Goal: Task Accomplishment & Management: Complete application form

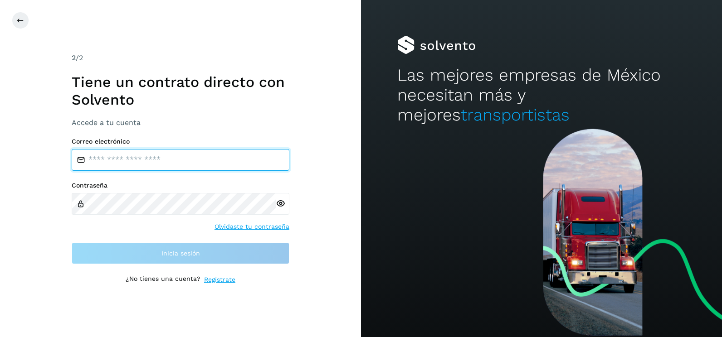
type input "**********"
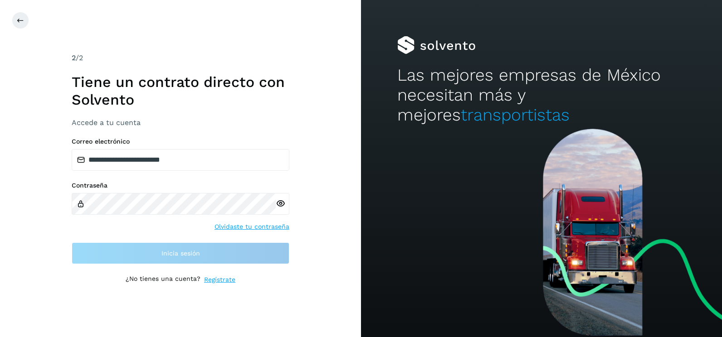
click at [311, 166] on div "**********" at bounding box center [180, 168] width 361 height 337
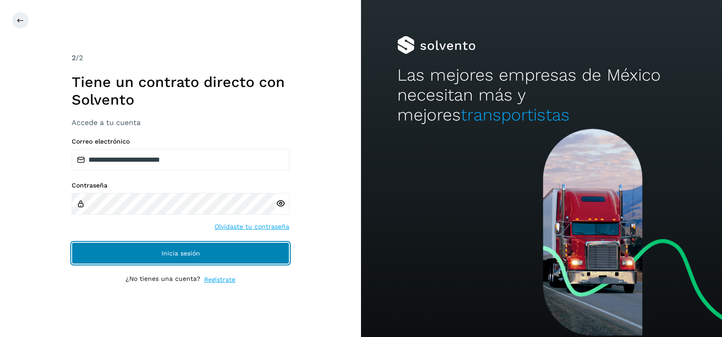
click at [269, 251] on button "Inicia sesión" at bounding box center [181, 254] width 218 height 22
click at [268, 247] on button "Inicia sesión" at bounding box center [181, 254] width 218 height 22
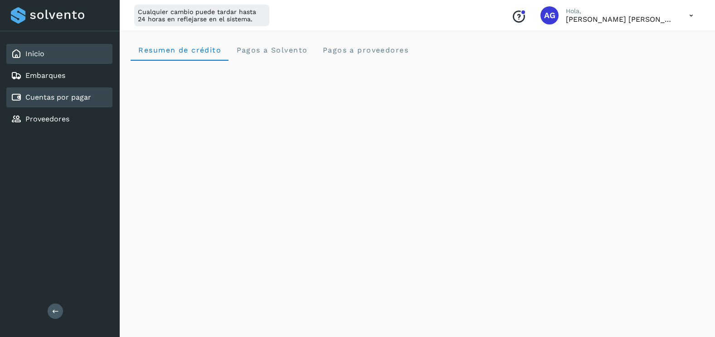
click at [69, 102] on div "Cuentas por pagar" at bounding box center [51, 97] width 80 height 11
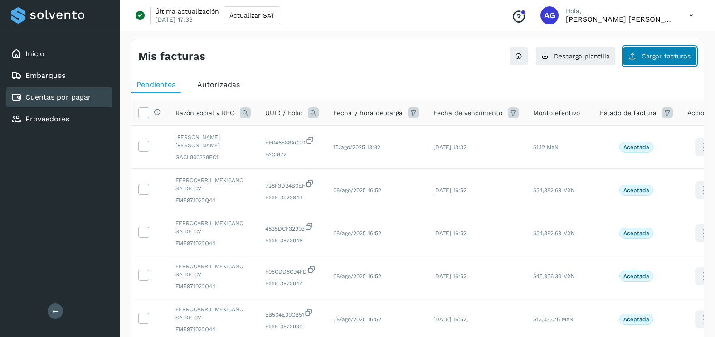
click at [675, 61] on button "Cargar facturas" at bounding box center [659, 56] width 73 height 19
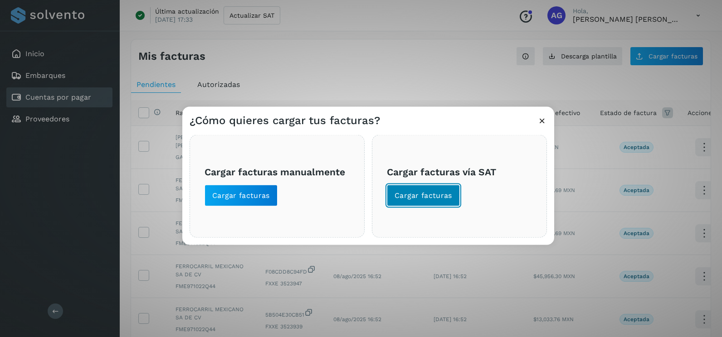
click at [435, 195] on span "Cargar facturas" at bounding box center [424, 196] width 58 height 10
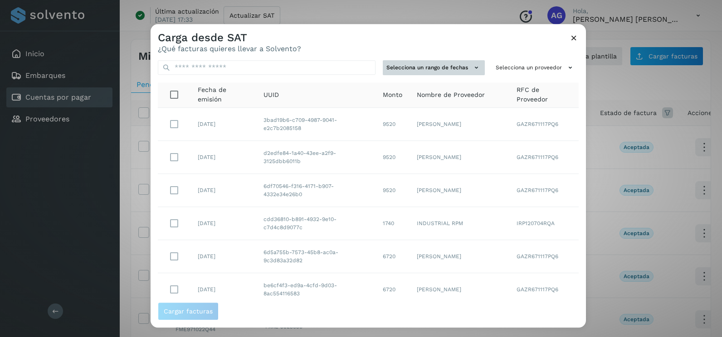
click at [462, 64] on button "Selecciona un rango de fechas" at bounding box center [434, 67] width 102 height 15
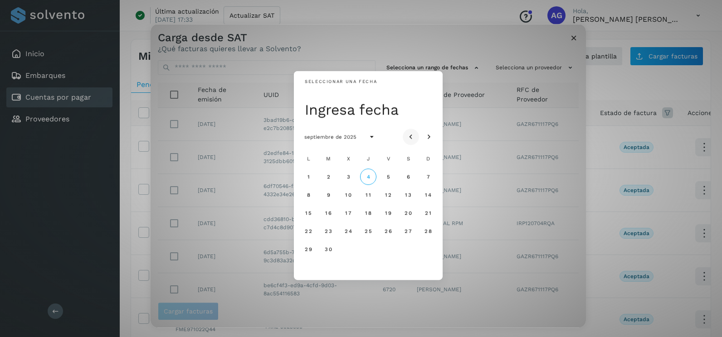
click at [408, 137] on icon "Mes anterior" at bounding box center [410, 137] width 9 height 9
click at [307, 226] on button "18" at bounding box center [308, 231] width 16 height 16
click at [328, 232] on span "19" at bounding box center [328, 231] width 7 height 6
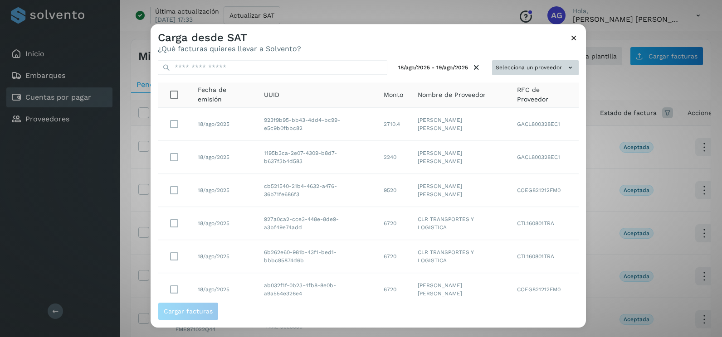
click at [556, 71] on button "Selecciona un proveedor" at bounding box center [535, 67] width 87 height 15
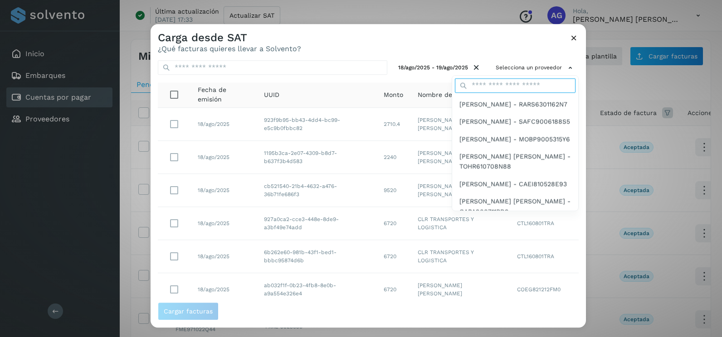
click at [515, 88] on input "text" at bounding box center [515, 85] width 121 height 15
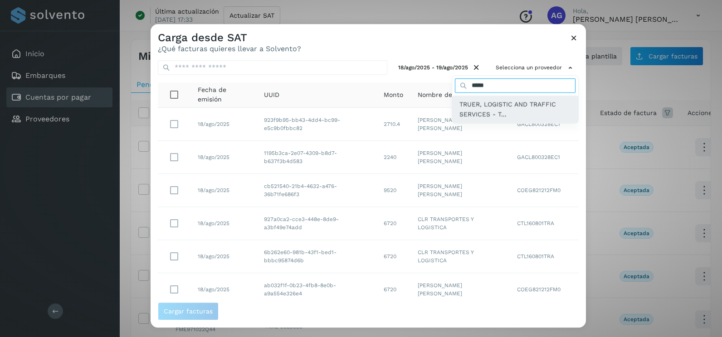
type input "*****"
click at [526, 103] on span "TRUER, LOGISTIC AND TRAFFIC SERVICES - T..." at bounding box center [515, 109] width 112 height 20
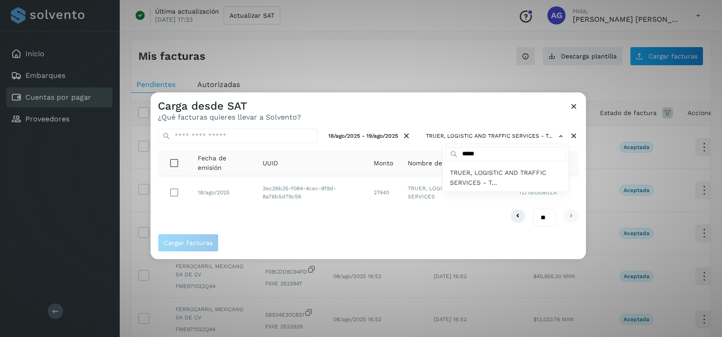
click at [176, 198] on div at bounding box center [512, 261] width 722 height 337
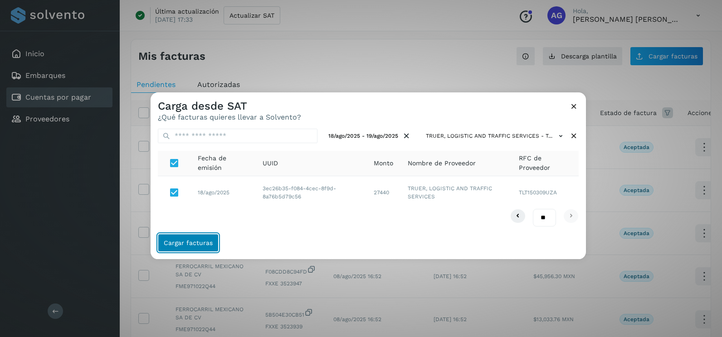
click at [196, 247] on button "Cargar facturas" at bounding box center [188, 243] width 61 height 18
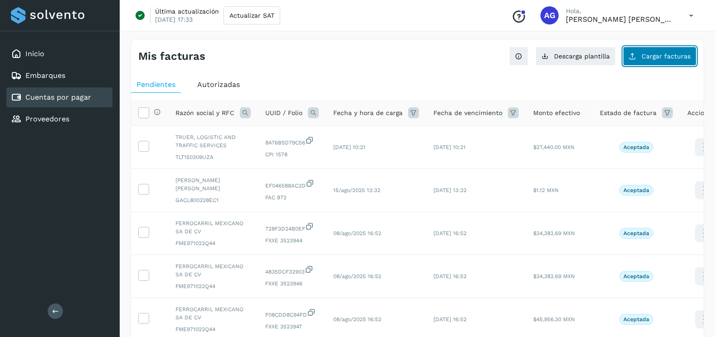
click at [665, 57] on span "Cargar facturas" at bounding box center [666, 56] width 49 height 6
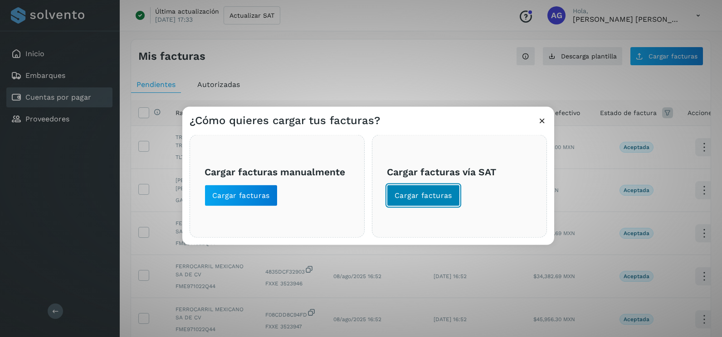
click at [446, 204] on button "Cargar facturas" at bounding box center [423, 196] width 73 height 22
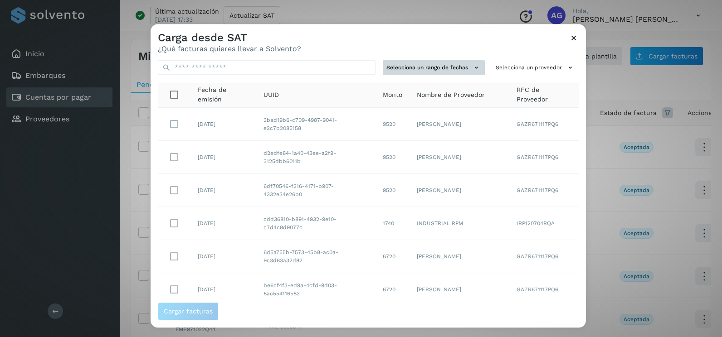
click at [462, 67] on button "Selecciona un rango de fechas" at bounding box center [434, 67] width 102 height 15
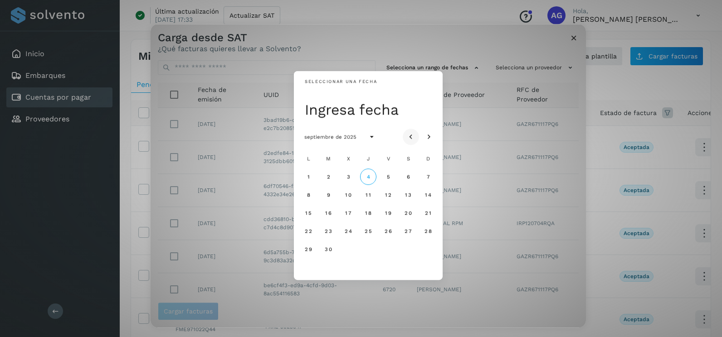
click at [410, 135] on icon "Mes anterior" at bounding box center [410, 137] width 9 height 9
click at [344, 237] on button "20" at bounding box center [348, 231] width 16 height 16
click at [366, 232] on span "21" at bounding box center [368, 231] width 7 height 6
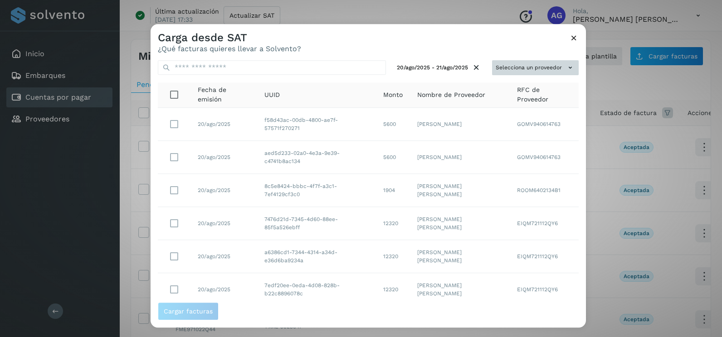
click at [555, 70] on button "Selecciona un proveedor" at bounding box center [535, 67] width 87 height 15
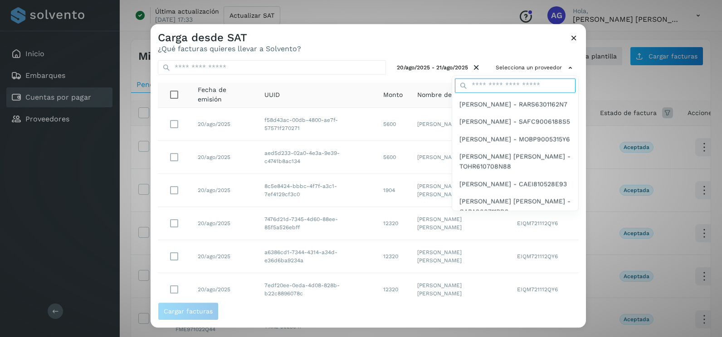
click at [501, 85] on input "text" at bounding box center [515, 85] width 121 height 15
type input "*****"
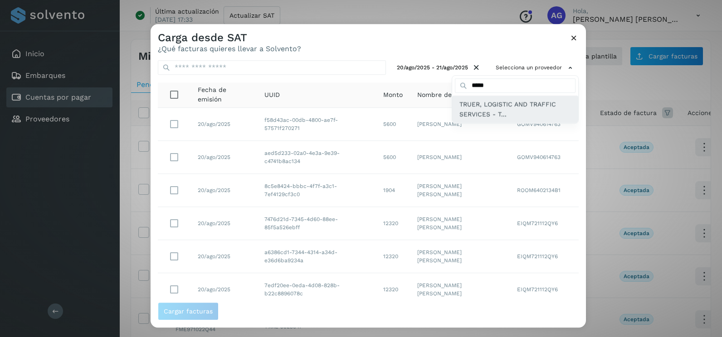
click at [500, 116] on span "TRUER, LOGISTIC AND TRAFFIC SERVICES - T..." at bounding box center [515, 109] width 112 height 20
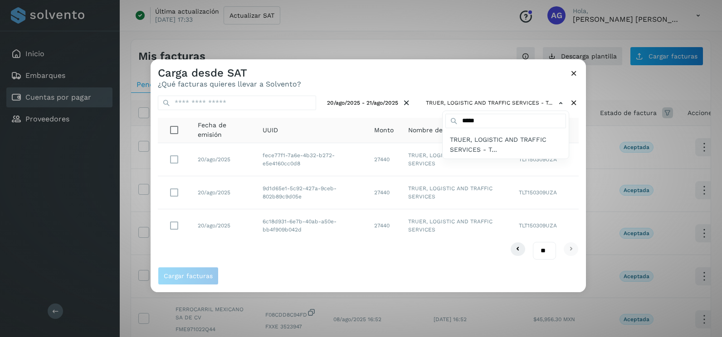
click at [174, 196] on div at bounding box center [512, 227] width 722 height 337
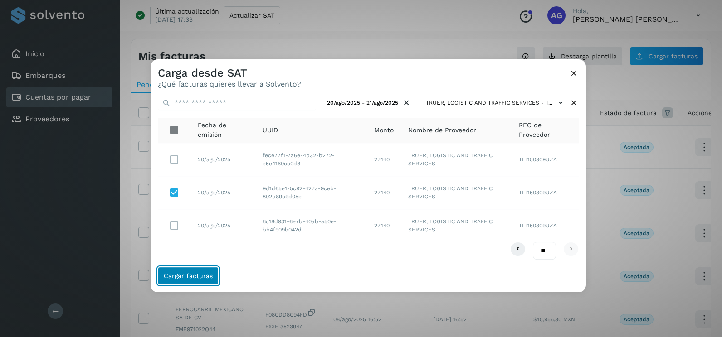
click at [208, 280] on button "Cargar facturas" at bounding box center [188, 276] width 61 height 18
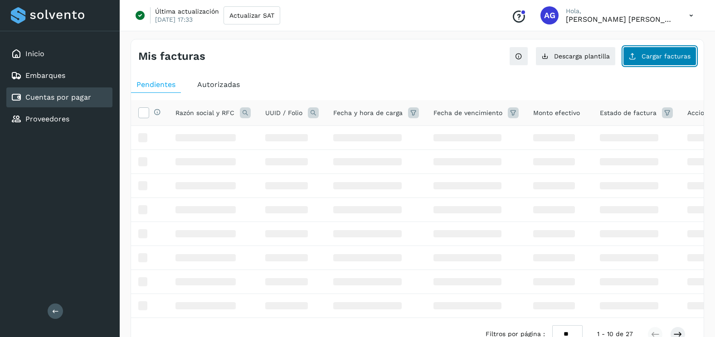
click at [650, 48] on button "Cargar facturas" at bounding box center [659, 56] width 73 height 19
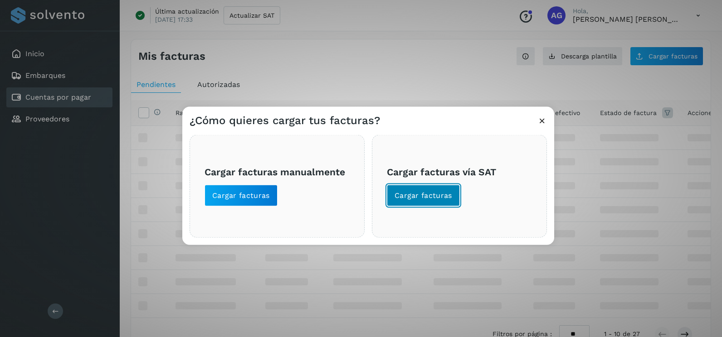
click at [436, 195] on span "Cargar facturas" at bounding box center [424, 196] width 58 height 10
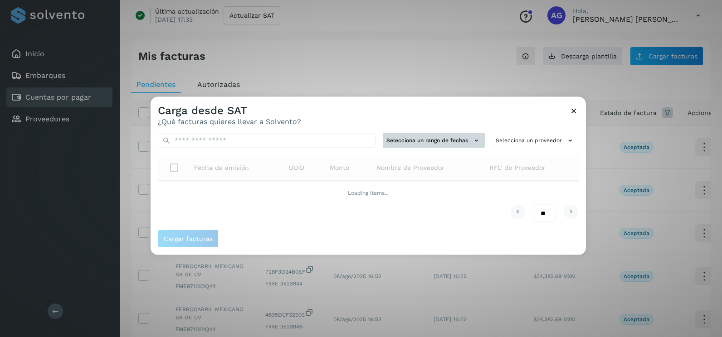
click at [445, 142] on button "Selecciona un rango de fechas" at bounding box center [434, 140] width 102 height 15
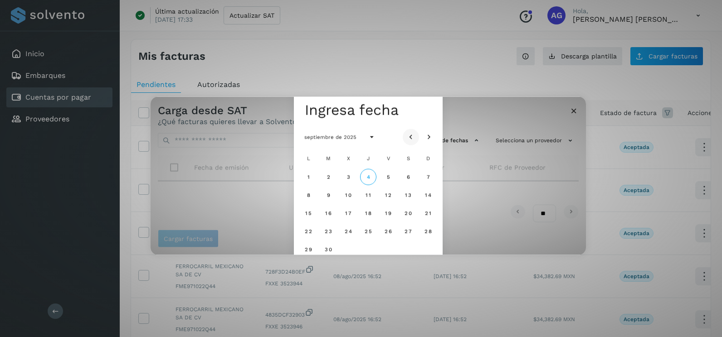
click at [405, 134] on button "Mes anterior" at bounding box center [411, 137] width 16 height 16
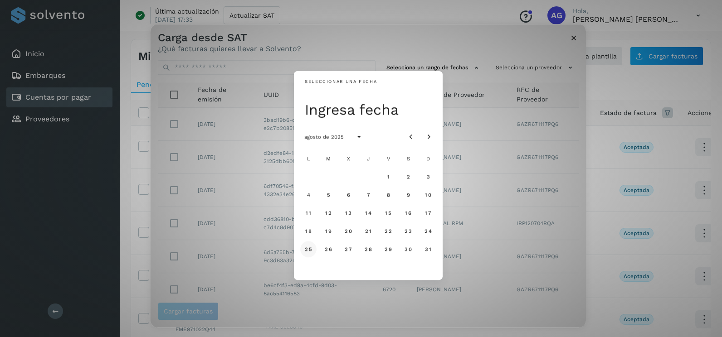
click at [309, 253] on span "25" at bounding box center [308, 249] width 8 height 6
click at [330, 253] on span "26" at bounding box center [328, 249] width 8 height 6
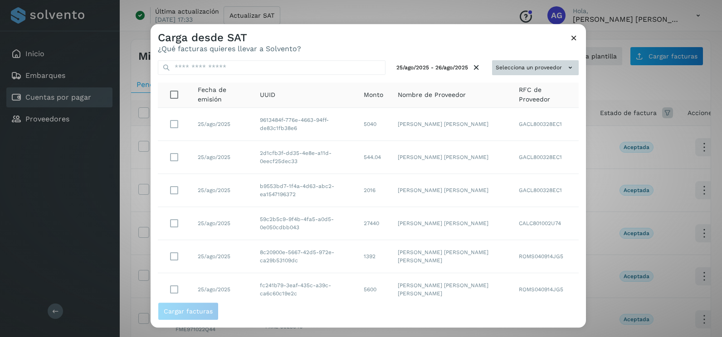
click at [549, 66] on button "Selecciona un proveedor" at bounding box center [535, 67] width 87 height 15
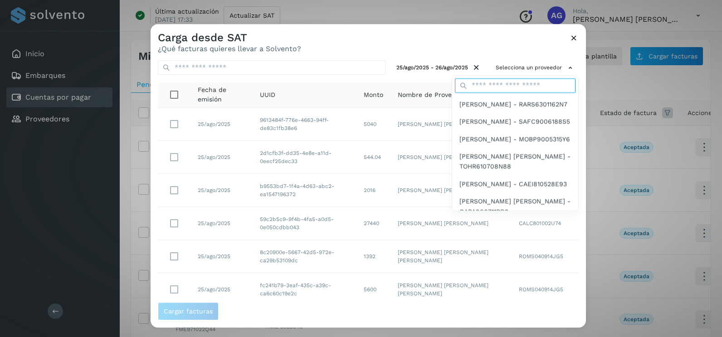
click at [496, 86] on input "text" at bounding box center [515, 85] width 121 height 15
type input "*****"
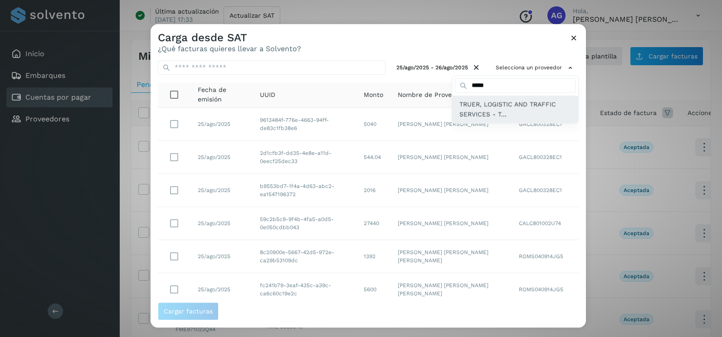
click at [490, 115] on span "TRUER, LOGISTIC AND TRAFFIC SERVICES - T..." at bounding box center [515, 109] width 112 height 20
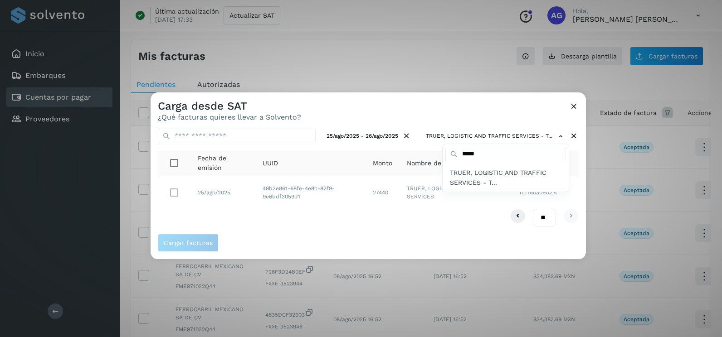
click at [296, 234] on div at bounding box center [512, 261] width 722 height 337
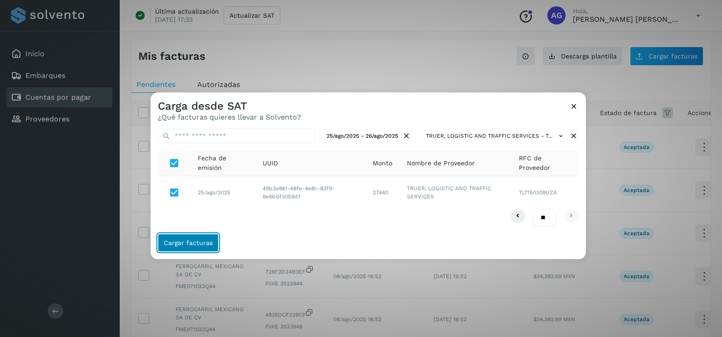
click at [206, 246] on span "Cargar facturas" at bounding box center [188, 243] width 49 height 6
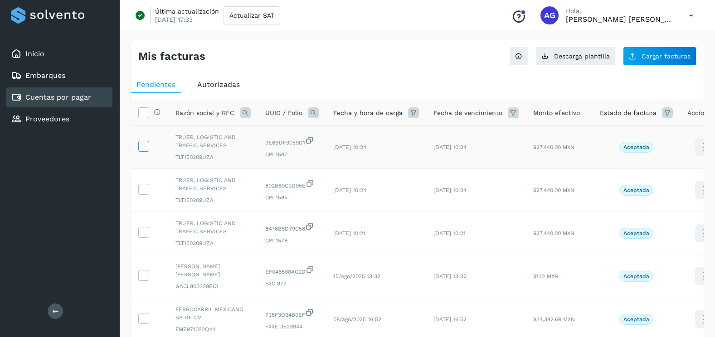
click at [144, 141] on icon at bounding box center [144, 146] width 10 height 10
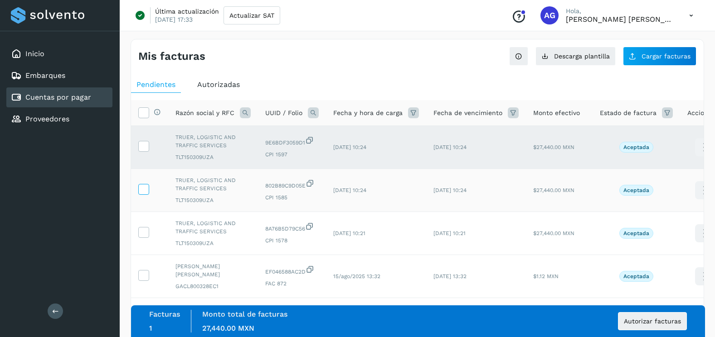
click at [147, 189] on icon at bounding box center [144, 189] width 10 height 10
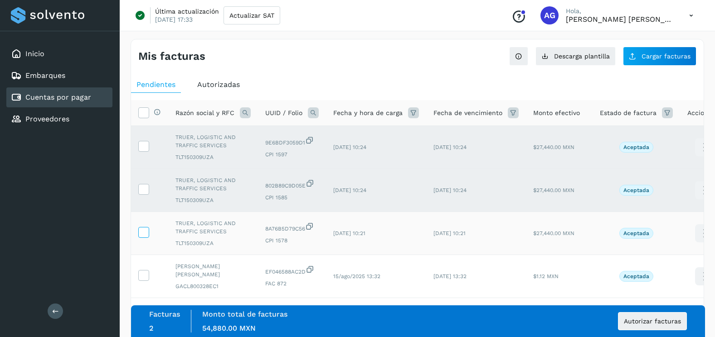
click at [147, 236] on icon at bounding box center [144, 232] width 10 height 10
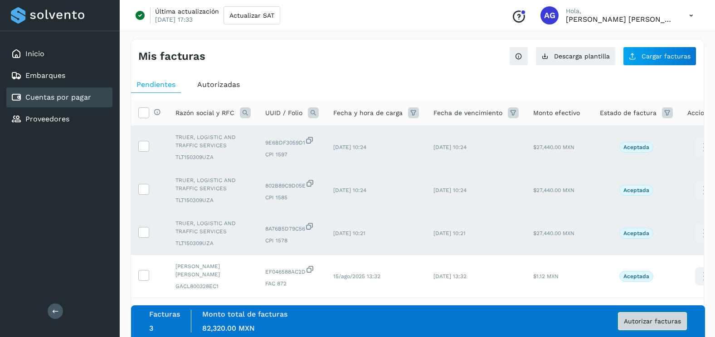
click at [649, 327] on button "Autorizar facturas" at bounding box center [652, 322] width 69 height 18
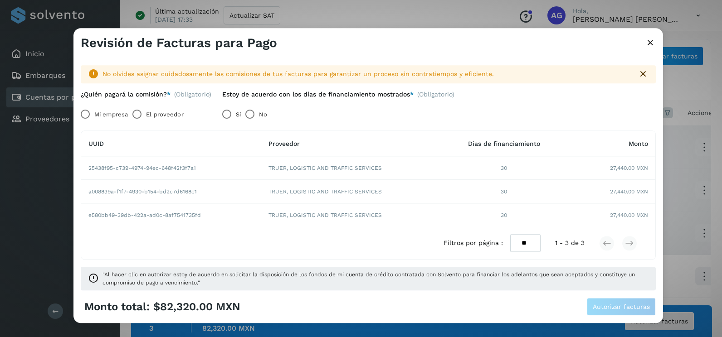
click at [148, 113] on label "El proveedor" at bounding box center [164, 115] width 37 height 18
click at [597, 307] on span "Autorizar facturas" at bounding box center [621, 307] width 57 height 6
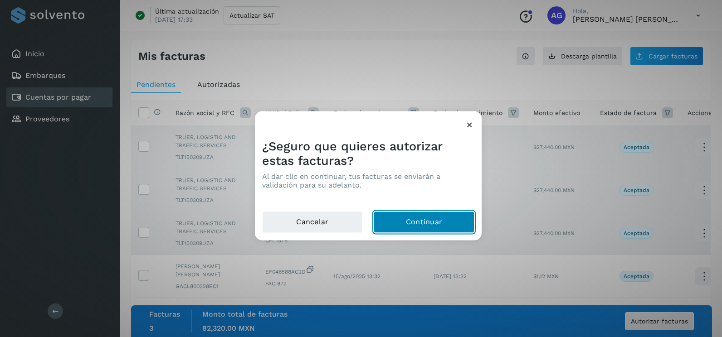
click at [446, 227] on button "Continuar" at bounding box center [424, 223] width 101 height 22
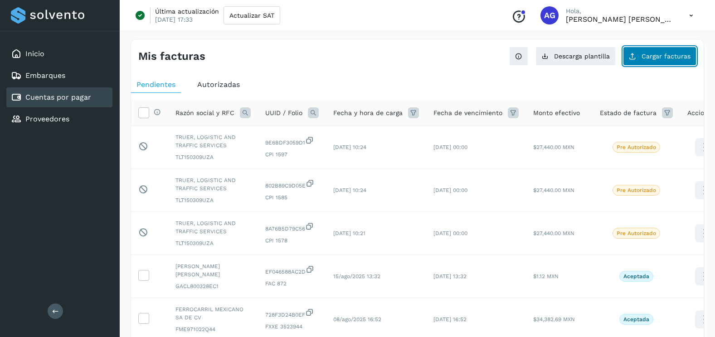
click at [684, 55] on span "Cargar facturas" at bounding box center [666, 56] width 49 height 6
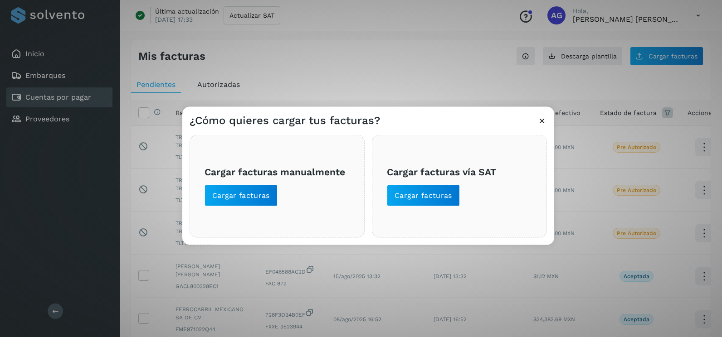
click at [321, 77] on div "¿Cómo quieres cargar tus facturas? Cargar facturas manualmente Cargar facturas …" at bounding box center [361, 168] width 722 height 337
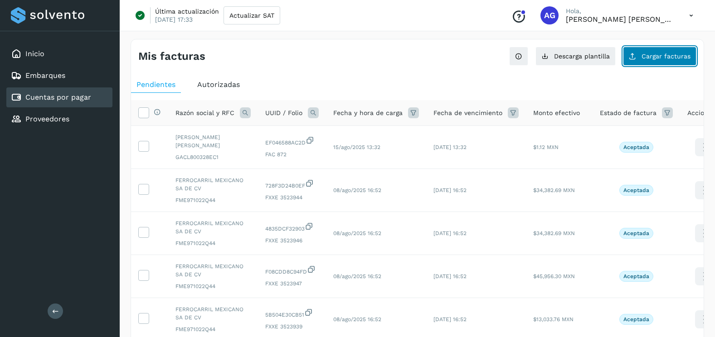
click at [673, 58] on span "Cargar facturas" at bounding box center [666, 56] width 49 height 6
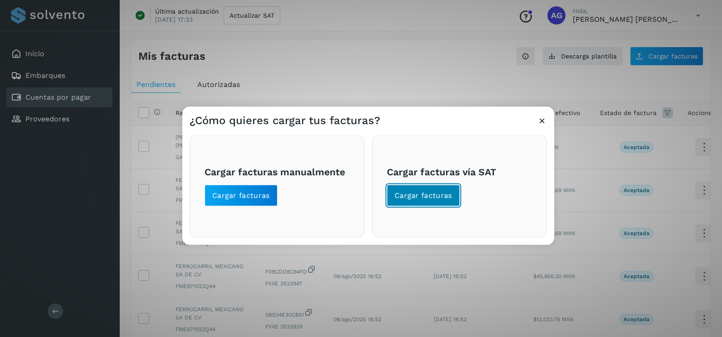
click at [455, 205] on button "Cargar facturas" at bounding box center [423, 196] width 73 height 22
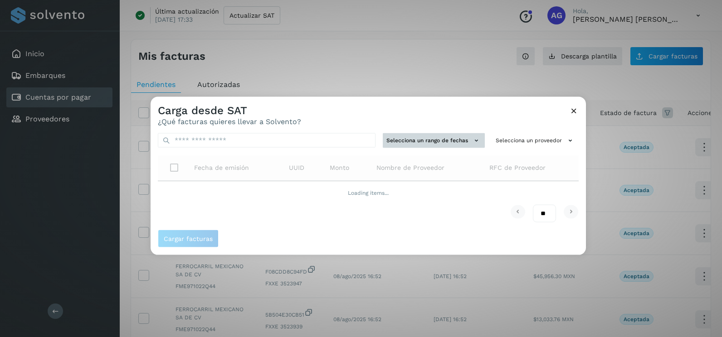
click at [425, 143] on div "Selecciona un rango de fechas Selecciona un proveedor Fecha de emisión UUID Mon…" at bounding box center [368, 178] width 435 height 104
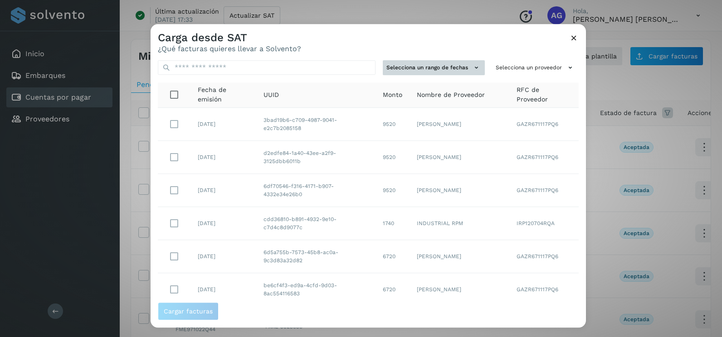
click at [437, 65] on button "Selecciona un rango de fechas" at bounding box center [434, 67] width 102 height 15
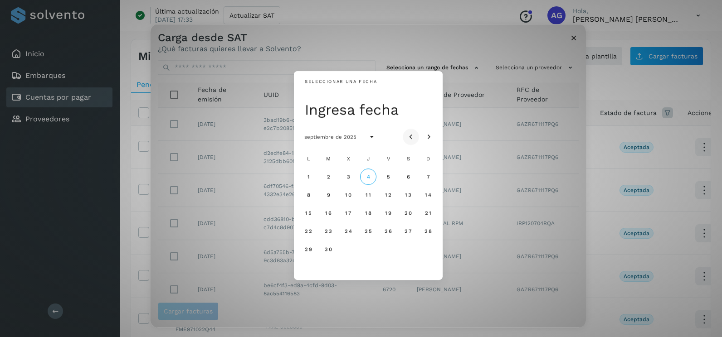
click at [414, 137] on icon "Mes anterior" at bounding box center [410, 137] width 9 height 9
click at [388, 253] on span "29" at bounding box center [388, 249] width 8 height 6
click at [406, 252] on span "30" at bounding box center [408, 249] width 8 height 6
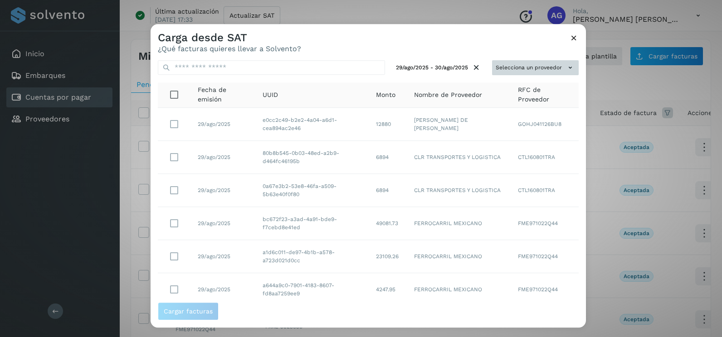
click at [547, 67] on button "Selecciona un proveedor" at bounding box center [535, 67] width 87 height 15
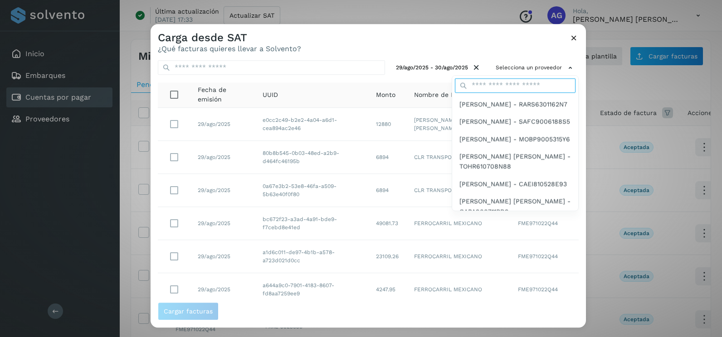
click at [519, 86] on input "text" at bounding box center [515, 85] width 121 height 15
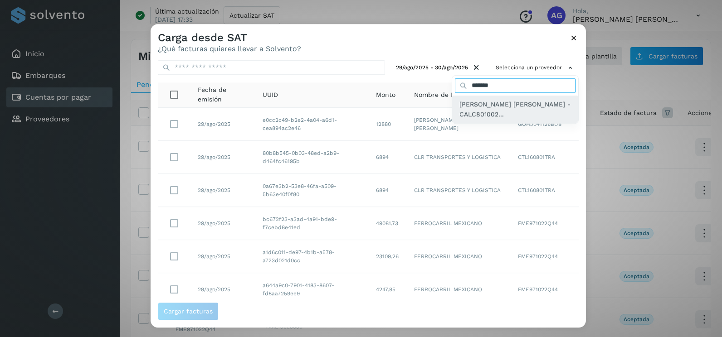
type input "*******"
click at [504, 117] on span "[PERSON_NAME] [PERSON_NAME] - CALC801002..." at bounding box center [515, 109] width 112 height 20
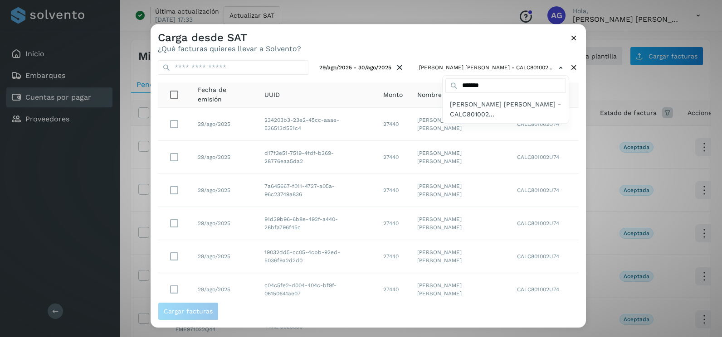
click at [502, 115] on span "[PERSON_NAME] [PERSON_NAME] - CALC801002..." at bounding box center [506, 109] width 112 height 20
click at [573, 138] on div at bounding box center [512, 192] width 722 height 337
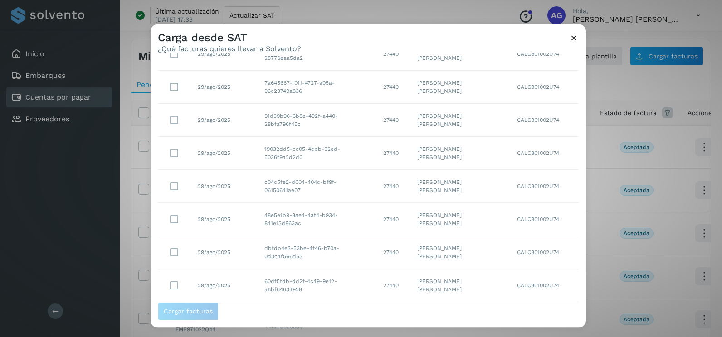
scroll to position [161, 0]
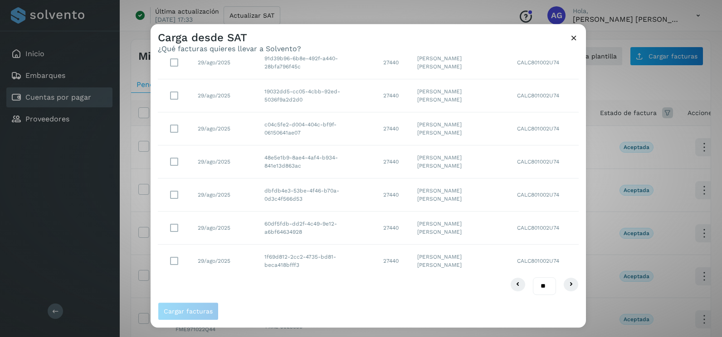
drag, startPoint x: 538, startPoint y: 288, endPoint x: 538, endPoint y: 295, distance: 7.3
click at [538, 288] on select "** ** **" at bounding box center [544, 287] width 23 height 18
select select "**"
click at [533, 278] on select "** ** **" at bounding box center [544, 287] width 23 height 18
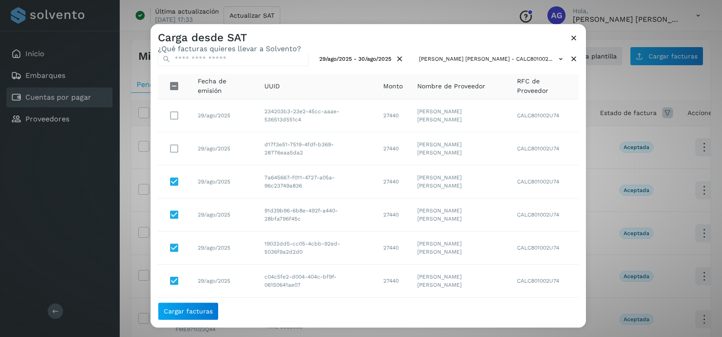
scroll to position [0, 0]
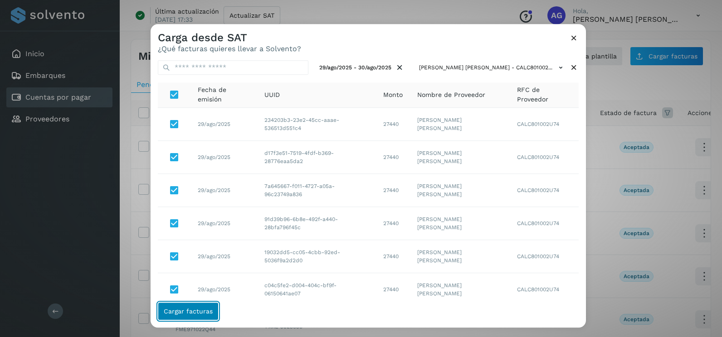
click at [196, 317] on button "Cargar facturas" at bounding box center [188, 312] width 61 height 18
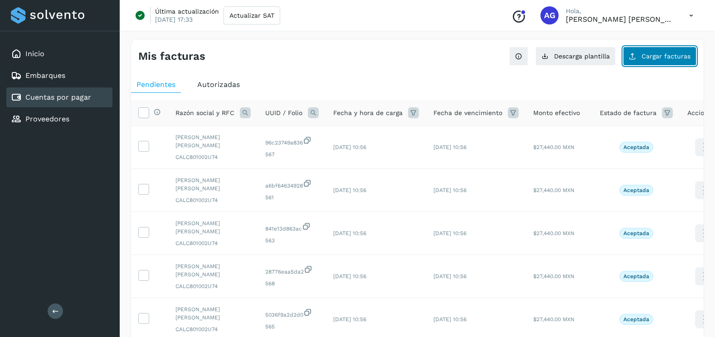
click at [642, 61] on button "Cargar facturas" at bounding box center [659, 56] width 73 height 19
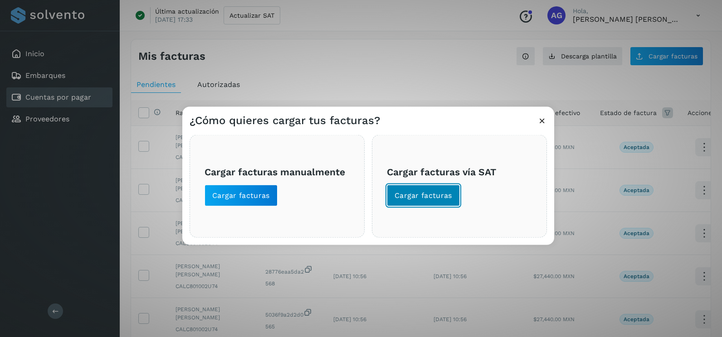
click at [415, 192] on span "Cargar facturas" at bounding box center [424, 196] width 58 height 10
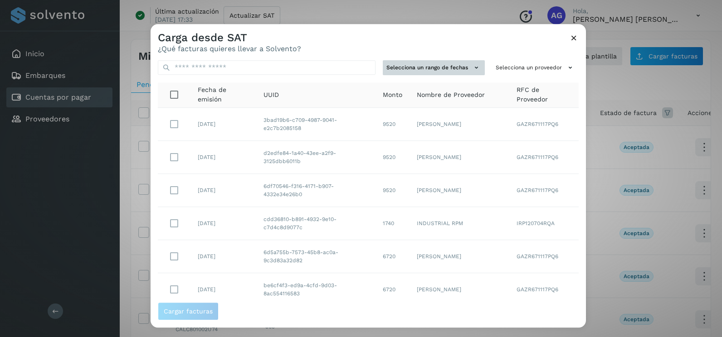
click at [465, 68] on button "Selecciona un rango de fechas" at bounding box center [434, 67] width 102 height 15
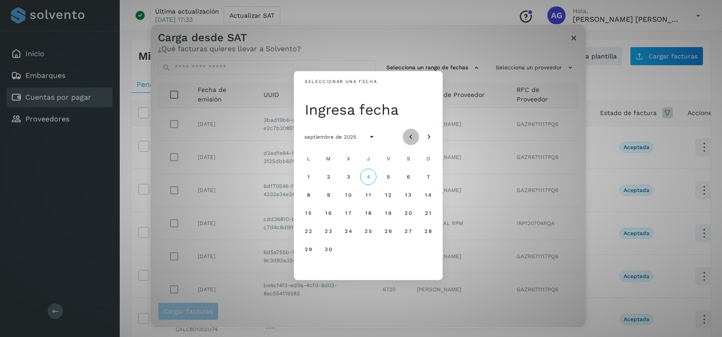
click at [414, 137] on icon "Mes anterior" at bounding box center [410, 137] width 9 height 9
click at [309, 231] on span "18" at bounding box center [308, 231] width 7 height 6
click at [327, 231] on span "19" at bounding box center [328, 231] width 7 height 6
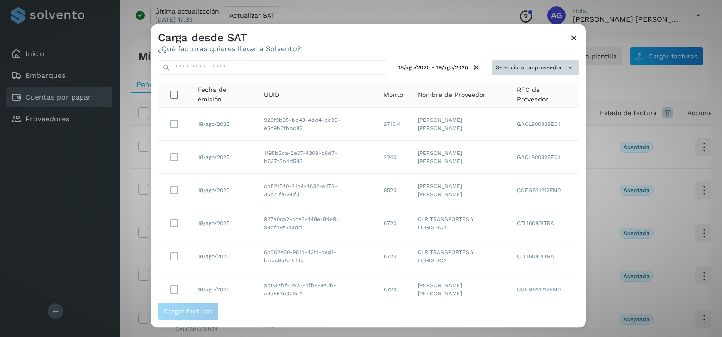
click at [526, 68] on button "Selecciona un proveedor" at bounding box center [535, 67] width 87 height 15
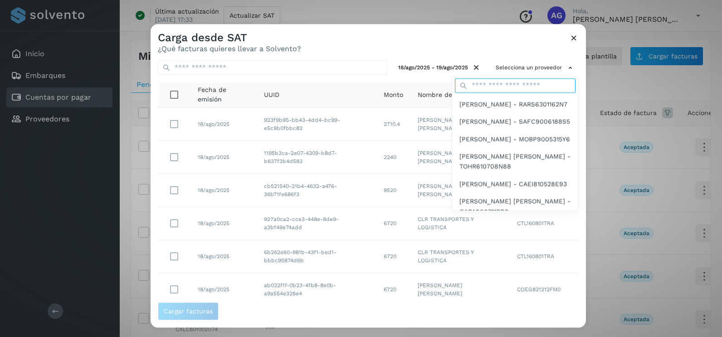
click at [501, 88] on input "text" at bounding box center [515, 85] width 121 height 15
type input "*******"
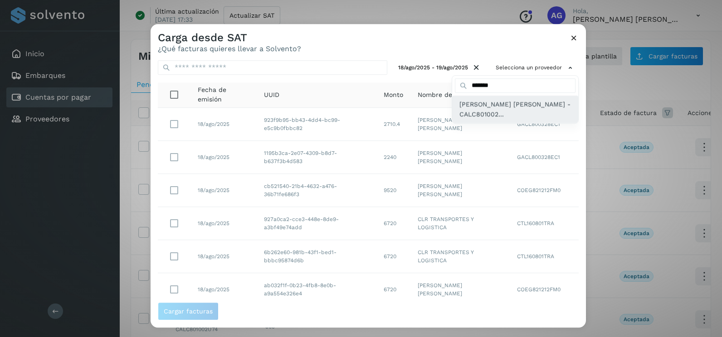
click at [496, 115] on span "[PERSON_NAME] [PERSON_NAME] - CALC801002..." at bounding box center [515, 109] width 112 height 20
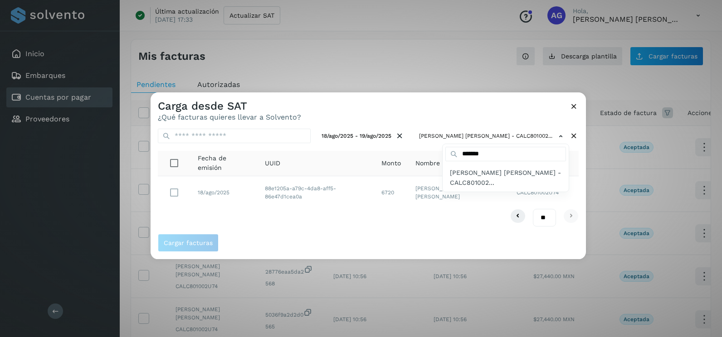
click at [446, 110] on div at bounding box center [512, 261] width 722 height 337
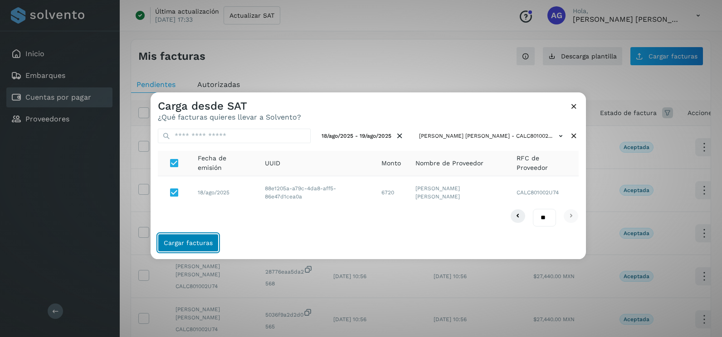
click at [185, 246] on span "Cargar facturas" at bounding box center [188, 243] width 49 height 6
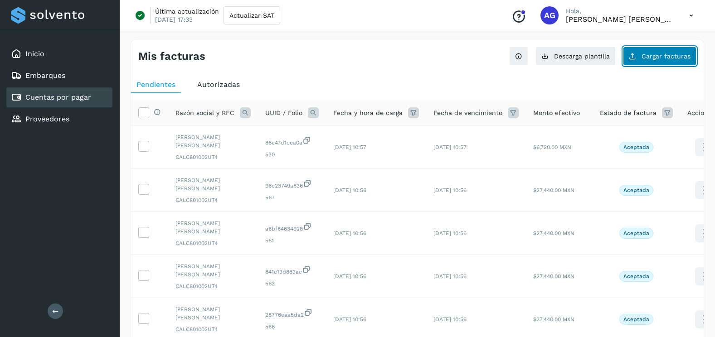
click at [641, 57] on button "Cargar facturas" at bounding box center [659, 56] width 73 height 19
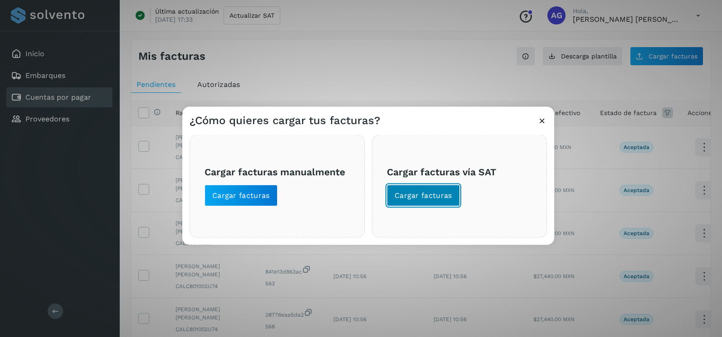
click at [426, 190] on button "Cargar facturas" at bounding box center [423, 196] width 73 height 22
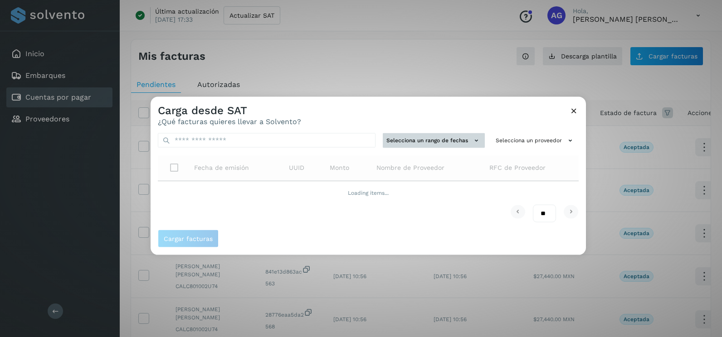
click at [413, 145] on button "Selecciona un rango de fechas" at bounding box center [434, 140] width 102 height 15
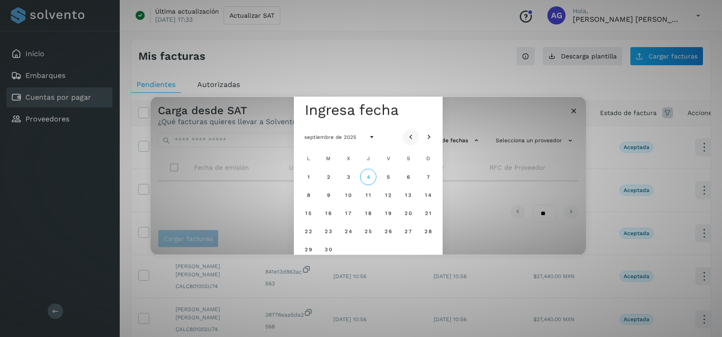
click at [415, 139] on button "Mes anterior" at bounding box center [411, 137] width 16 height 16
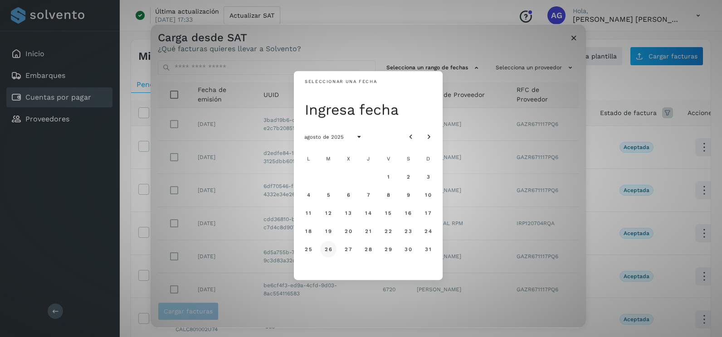
click at [330, 251] on span "26" at bounding box center [328, 249] width 8 height 6
click at [347, 250] on span "27" at bounding box center [348, 249] width 8 height 6
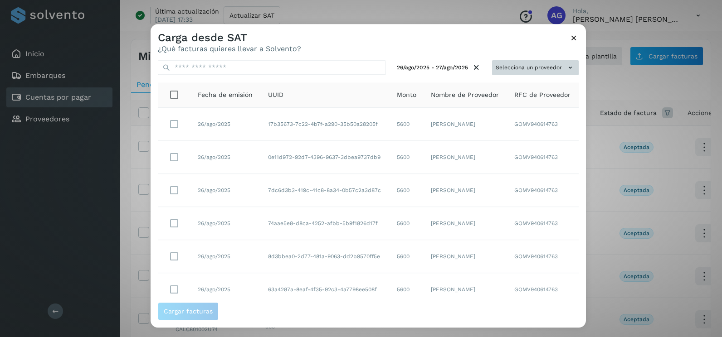
click at [552, 63] on button "Selecciona un proveedor" at bounding box center [535, 67] width 87 height 15
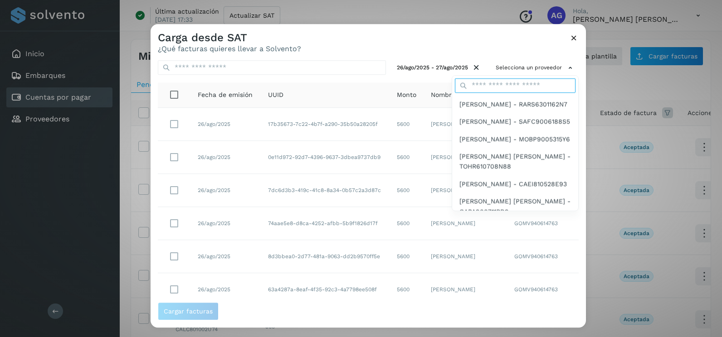
click at [526, 90] on input "text" at bounding box center [515, 85] width 121 height 15
type input "*******"
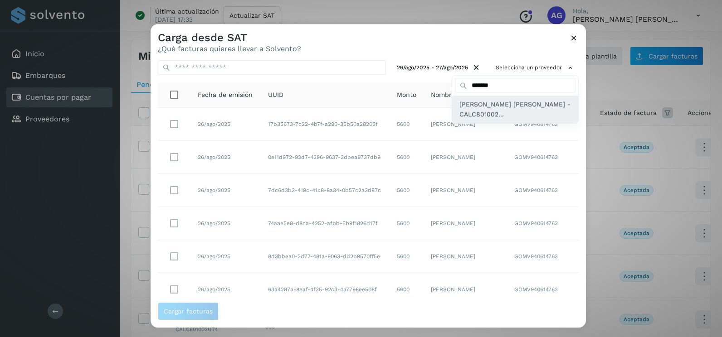
click at [494, 113] on span "[PERSON_NAME] [PERSON_NAME] - CALC801002..." at bounding box center [515, 109] width 112 height 20
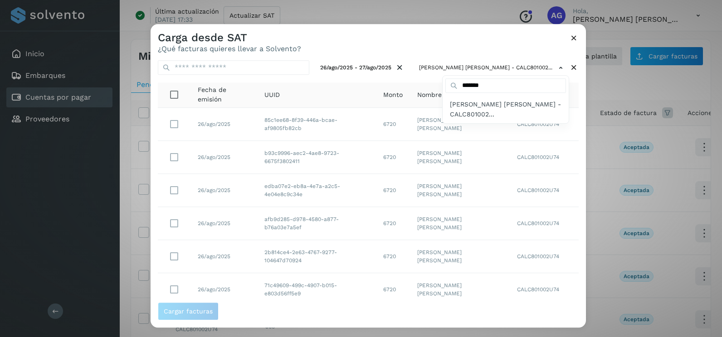
click at [580, 259] on div at bounding box center [512, 192] width 722 height 337
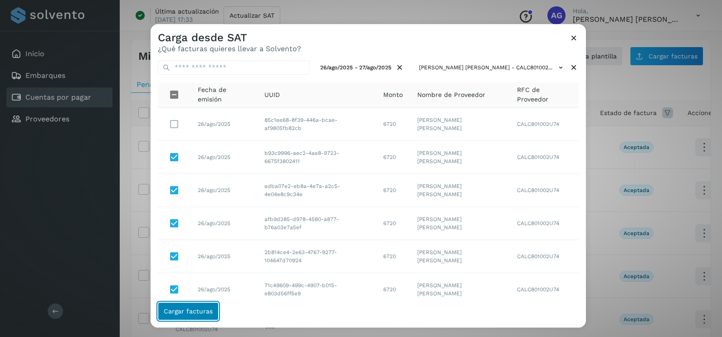
click at [201, 318] on button "Cargar facturas" at bounding box center [188, 312] width 61 height 18
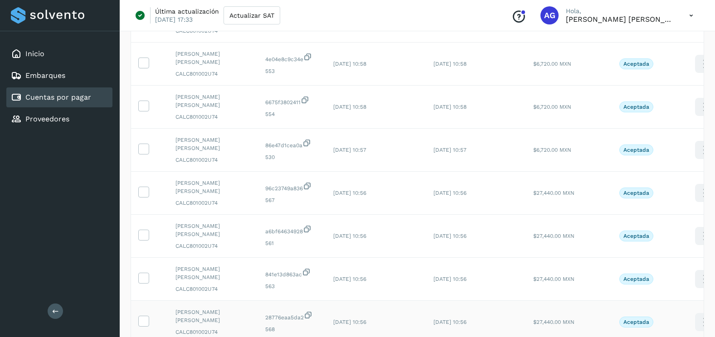
scroll to position [303, 0]
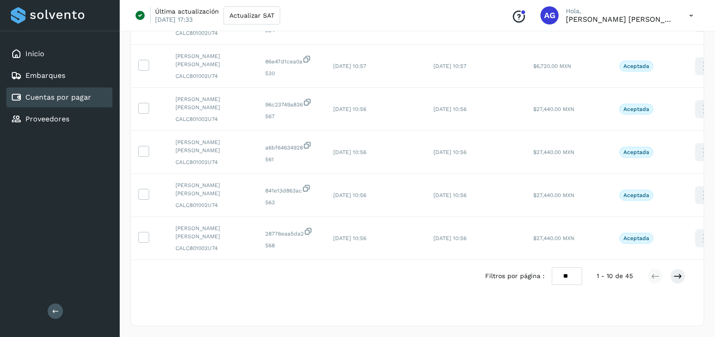
drag, startPoint x: 562, startPoint y: 276, endPoint x: 562, endPoint y: 286, distance: 10.0
click at [562, 276] on select "** ** **" at bounding box center [567, 277] width 30 height 18
select select "**"
click at [552, 268] on select "** ** **" at bounding box center [567, 277] width 30 height 18
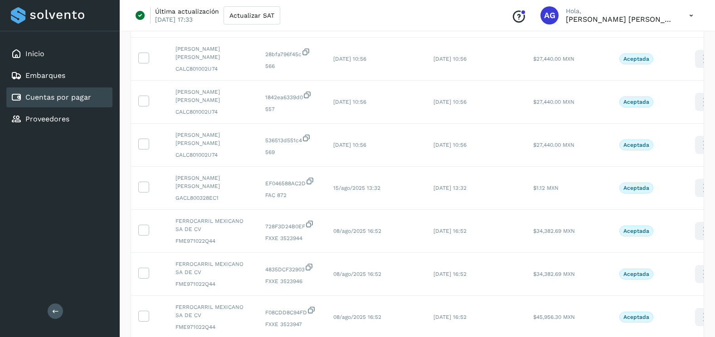
scroll to position [768, 0]
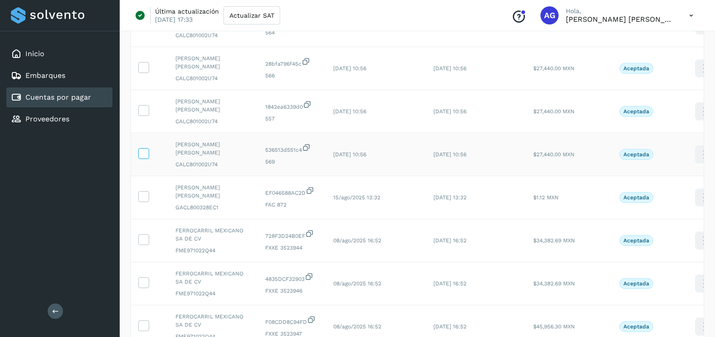
click at [147, 152] on icon at bounding box center [144, 153] width 10 height 10
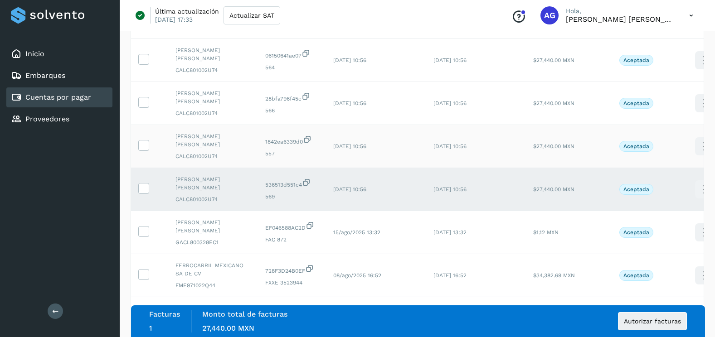
scroll to position [723, 0]
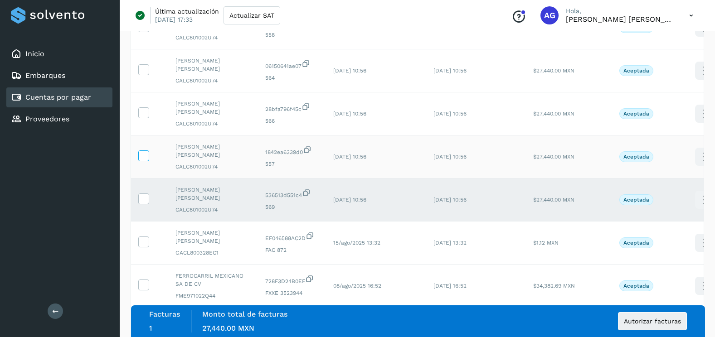
click at [141, 158] on icon at bounding box center [144, 156] width 10 height 10
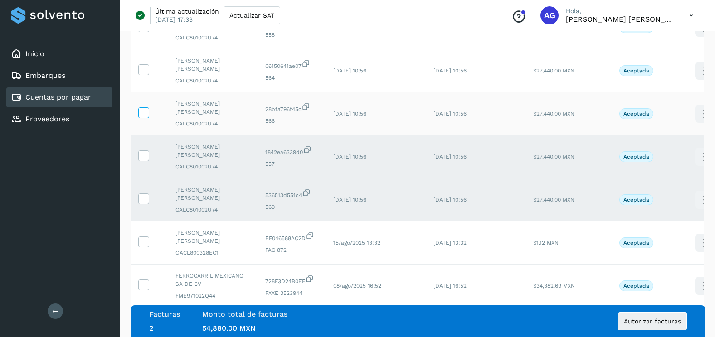
click at [146, 114] on icon at bounding box center [144, 113] width 10 height 10
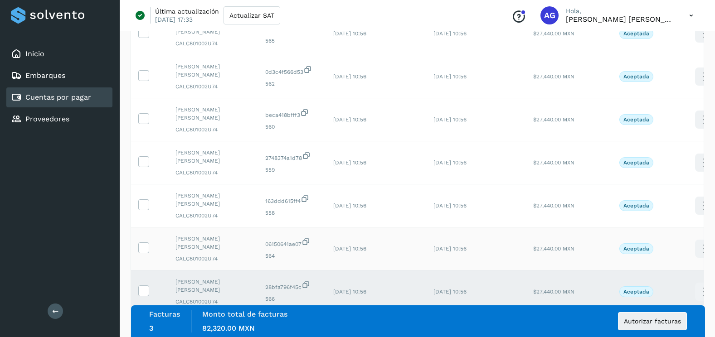
scroll to position [542, 0]
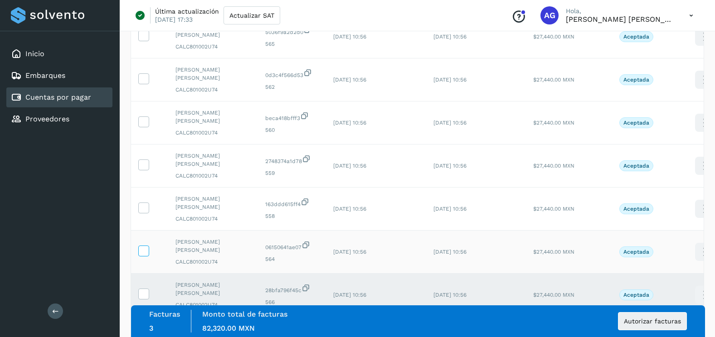
click at [146, 246] on icon at bounding box center [144, 251] width 10 height 10
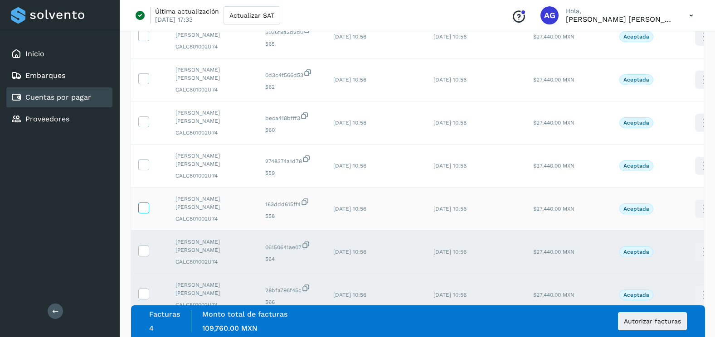
click at [145, 205] on icon at bounding box center [144, 208] width 10 height 10
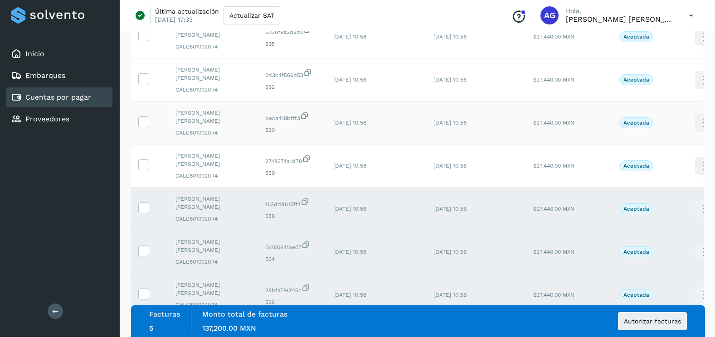
drag, startPoint x: 149, startPoint y: 166, endPoint x: 148, endPoint y: 142, distance: 24.0
click at [148, 165] on label at bounding box center [143, 165] width 11 height 11
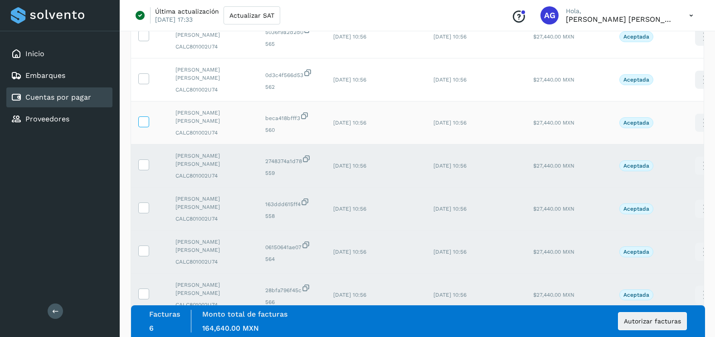
click at [146, 125] on icon at bounding box center [144, 122] width 10 height 10
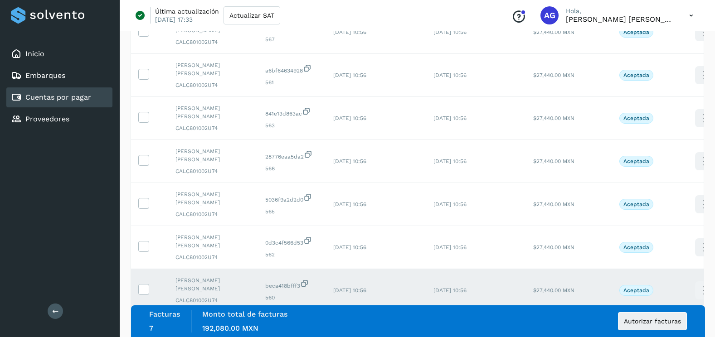
scroll to position [360, 0]
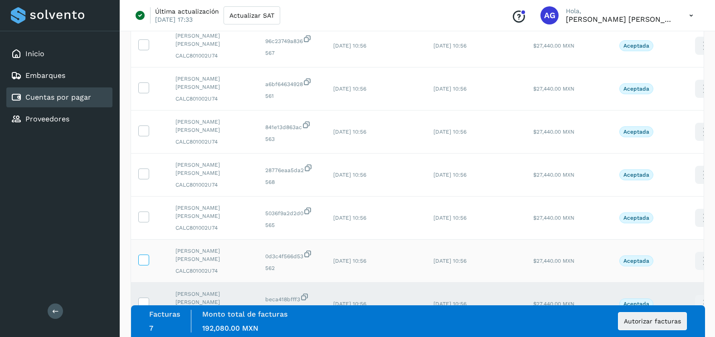
click at [144, 258] on icon at bounding box center [144, 260] width 10 height 10
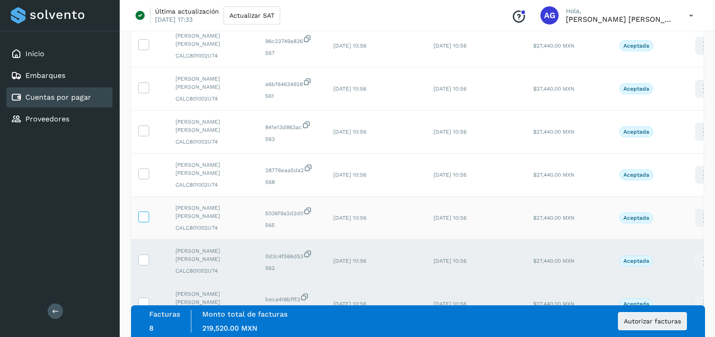
click at [145, 216] on icon at bounding box center [144, 217] width 10 height 10
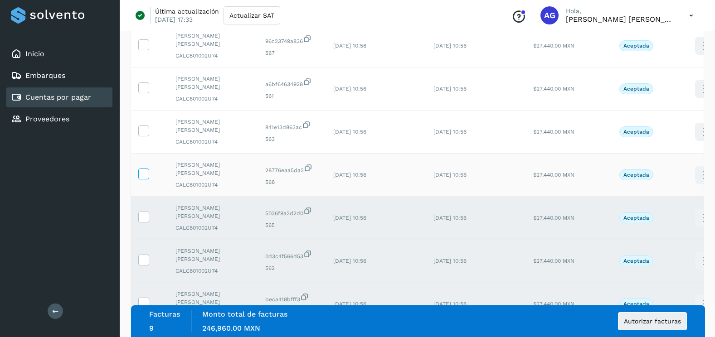
click at [142, 176] on icon at bounding box center [144, 174] width 10 height 10
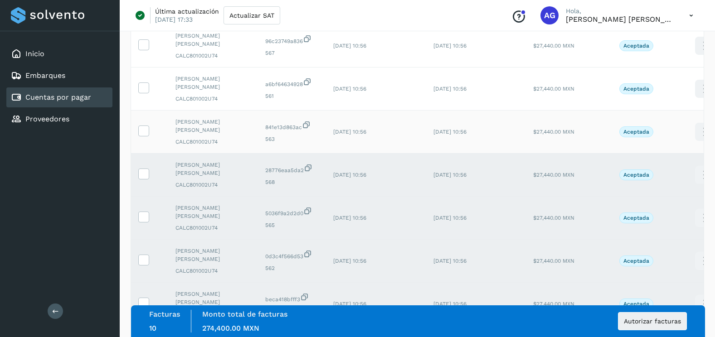
click at [145, 124] on td at bounding box center [149, 132] width 37 height 43
click at [145, 129] on icon at bounding box center [144, 131] width 10 height 10
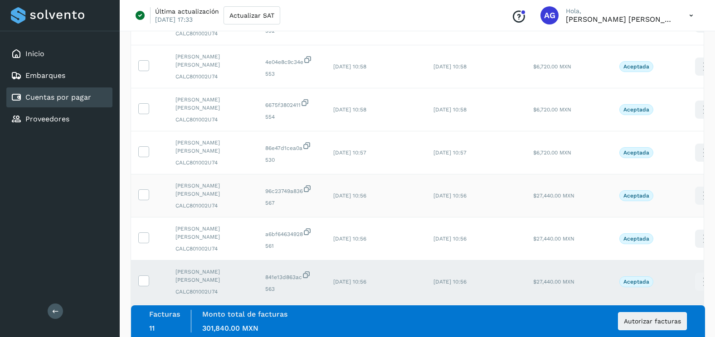
scroll to position [179, 0]
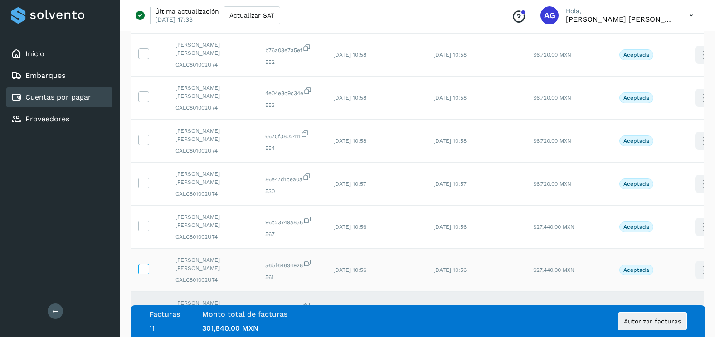
click at [146, 272] on icon at bounding box center [144, 269] width 10 height 10
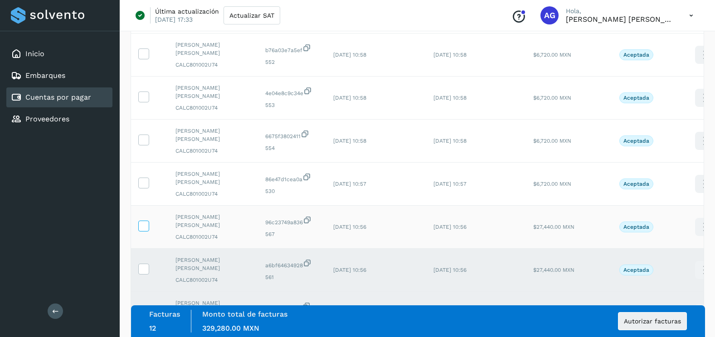
click at [142, 229] on icon at bounding box center [144, 226] width 10 height 10
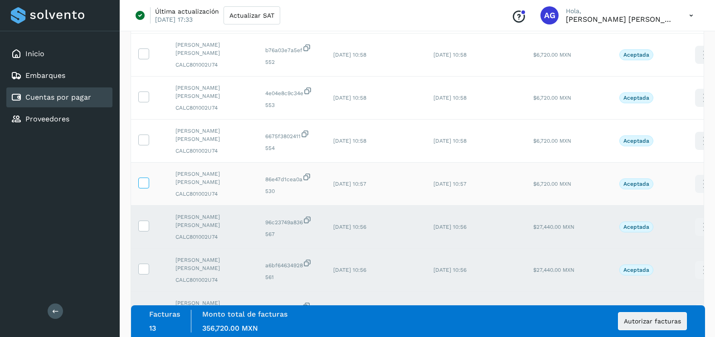
click at [147, 182] on icon at bounding box center [144, 183] width 10 height 10
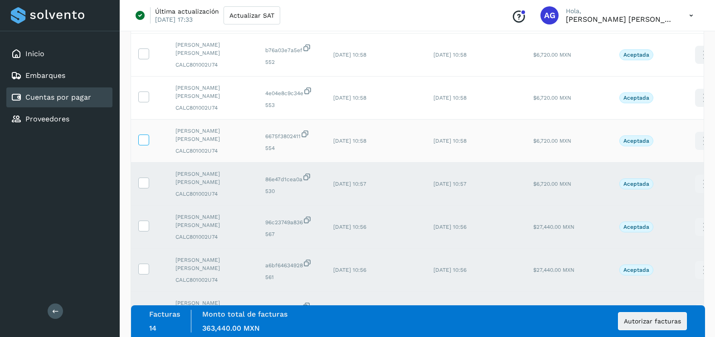
click at [140, 146] on label at bounding box center [143, 140] width 11 height 11
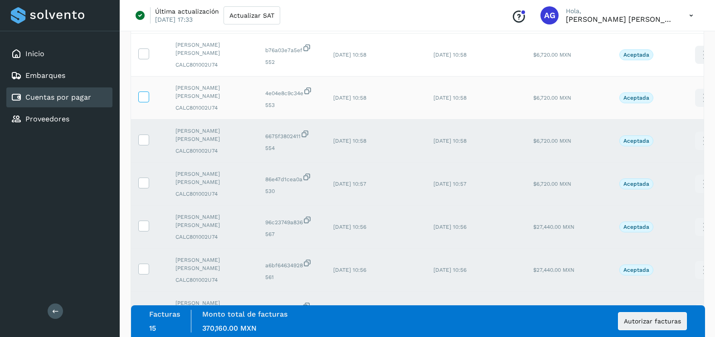
click at [142, 103] on label at bounding box center [143, 97] width 11 height 11
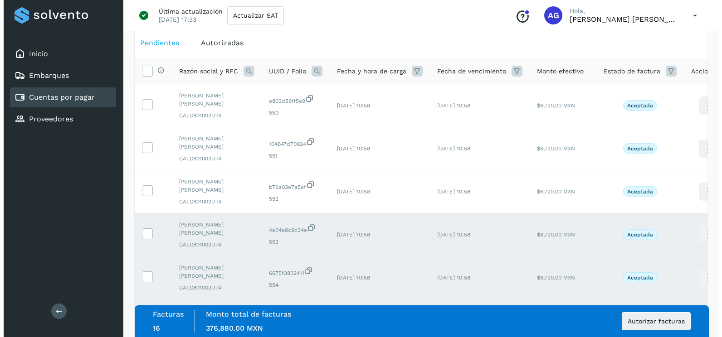
scroll to position [0, 0]
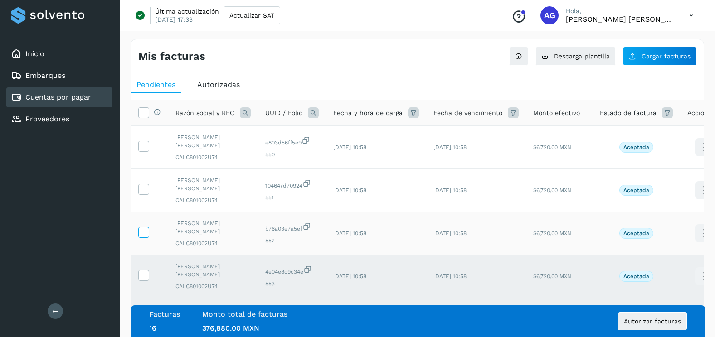
click at [142, 229] on icon at bounding box center [144, 232] width 10 height 10
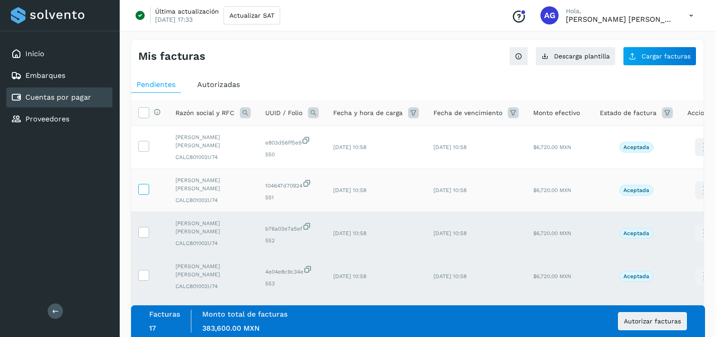
click at [145, 189] on icon at bounding box center [144, 189] width 10 height 10
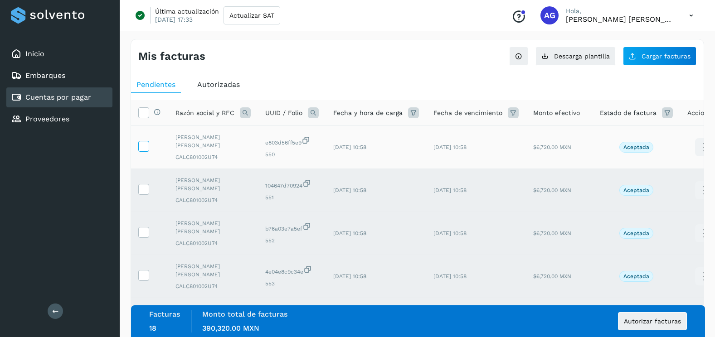
click at [147, 150] on icon at bounding box center [144, 146] width 10 height 10
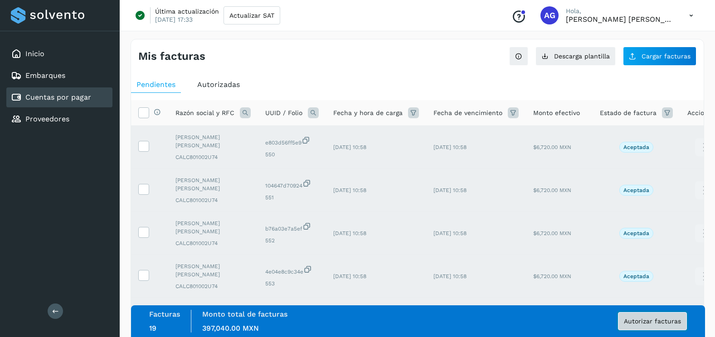
click at [645, 329] on button "Autorizar facturas" at bounding box center [652, 322] width 69 height 18
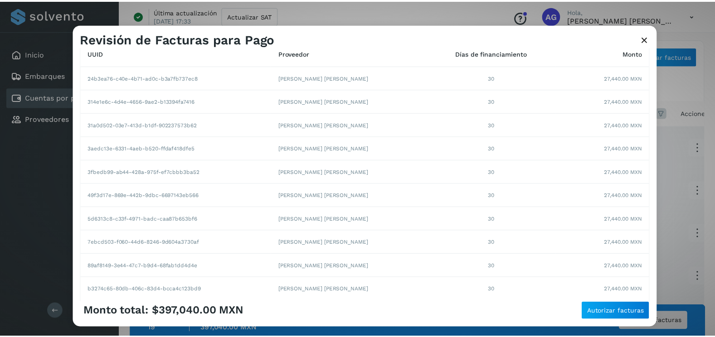
scroll to position [156, 0]
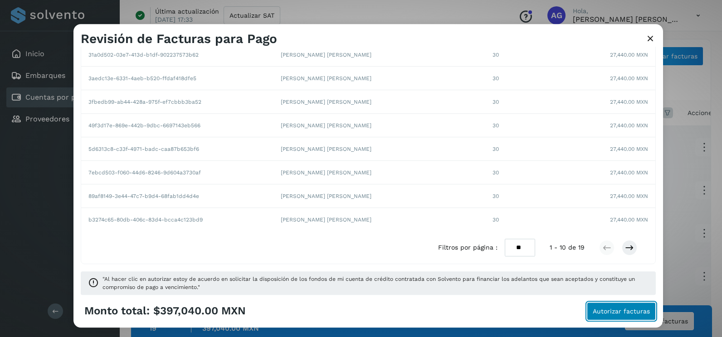
click at [629, 316] on button "Autorizar facturas" at bounding box center [621, 312] width 69 height 18
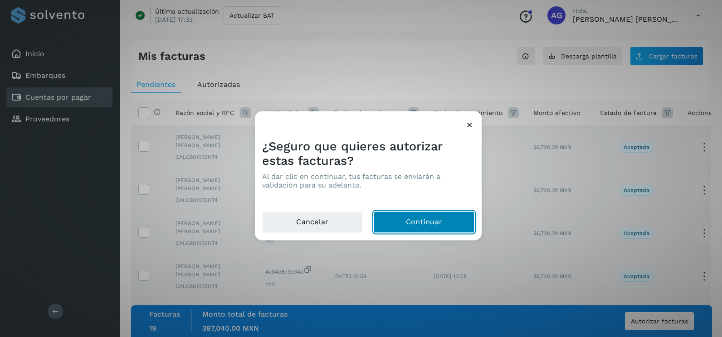
click at [384, 227] on button "Continuar" at bounding box center [424, 223] width 101 height 22
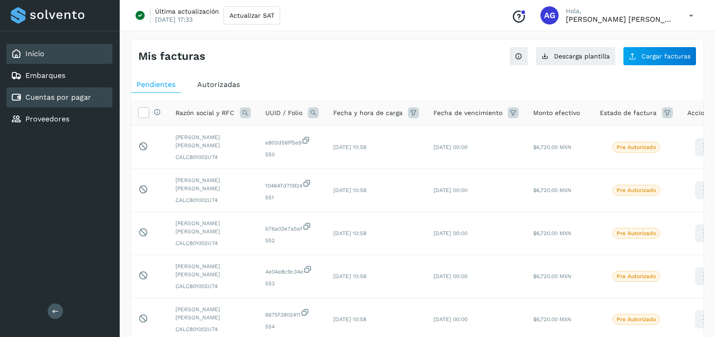
click at [51, 50] on div "Inicio" at bounding box center [59, 54] width 106 height 20
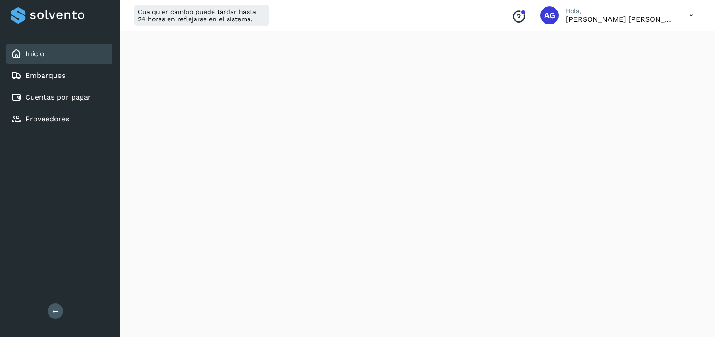
scroll to position [454, 0]
